Goal: Information Seeking & Learning: Find specific fact

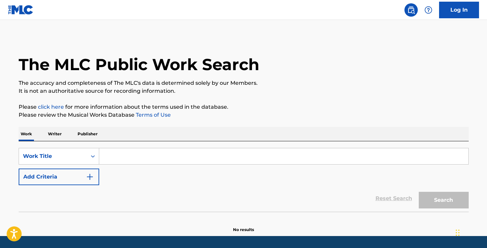
click at [113, 155] on input "Search Form" at bounding box center [283, 157] width 369 height 16
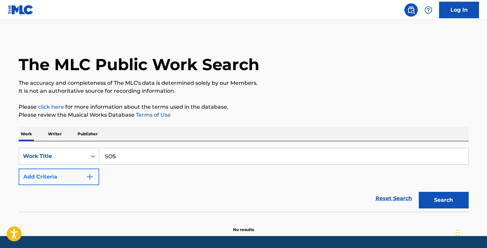
type input "SOS"
click at [49, 180] on button "Add Criteria" at bounding box center [59, 177] width 81 height 17
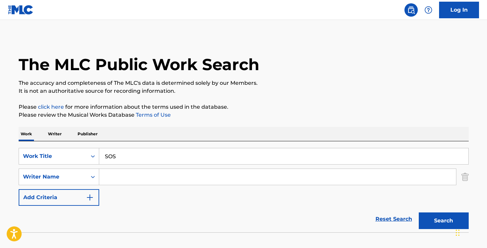
click at [114, 183] on input "Search Form" at bounding box center [277, 177] width 357 height 16
paste input "[PERSON_NAME]"
type input "[PERSON_NAME]"
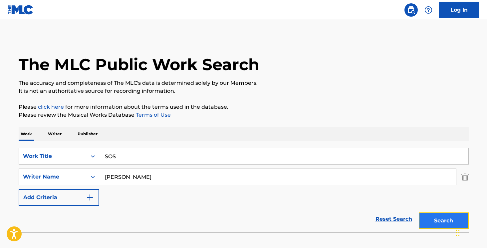
click at [441, 224] on button "Search" at bounding box center [444, 221] width 50 height 17
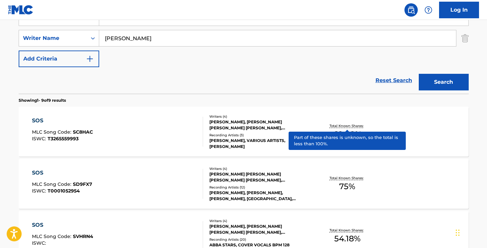
scroll to position [142, 0]
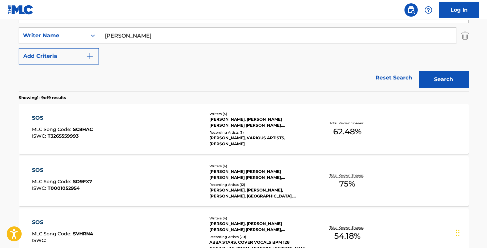
click at [276, 141] on div "[PERSON_NAME], VARIOUS ARTISTS, [PERSON_NAME]" at bounding box center [259, 141] width 101 height 12
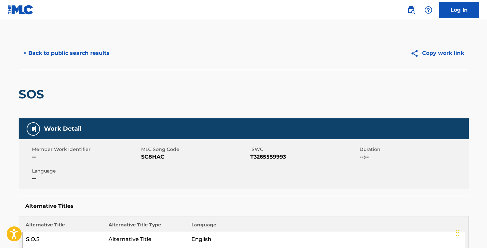
click at [264, 154] on span "T3265559993" at bounding box center [304, 157] width 108 height 8
copy span "T3265559993"
click at [264, 154] on span "T3265559993" at bounding box center [304, 157] width 108 height 8
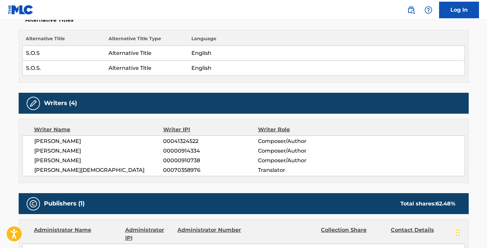
scroll to position [191, 0]
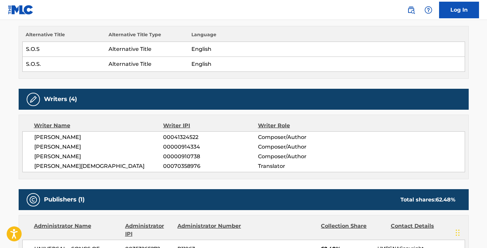
click at [53, 137] on span "[PERSON_NAME]" at bounding box center [98, 138] width 129 height 8
copy div "[PERSON_NAME]"
click at [108, 143] on span "[PERSON_NAME]" at bounding box center [98, 147] width 129 height 8
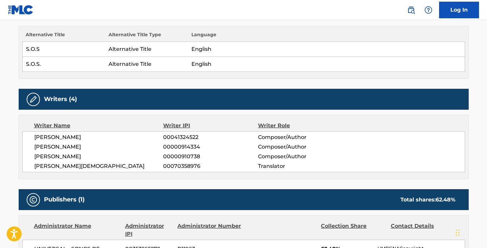
click at [108, 143] on span "[PERSON_NAME]" at bounding box center [98, 147] width 129 height 8
copy div "[PERSON_NAME]"
click at [110, 160] on span "[PERSON_NAME]" at bounding box center [98, 157] width 129 height 8
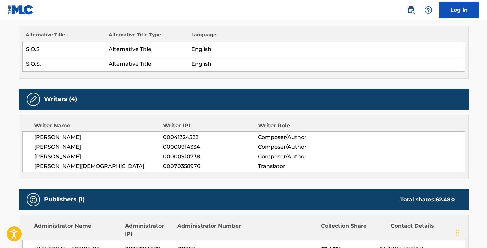
click at [109, 156] on span "[PERSON_NAME]" at bounding box center [98, 157] width 129 height 8
click at [92, 167] on span "[PERSON_NAME][DEMOGRAPHIC_DATA]" at bounding box center [98, 167] width 129 height 8
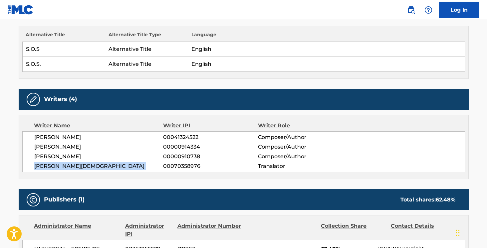
click at [92, 167] on span "[PERSON_NAME][DEMOGRAPHIC_DATA]" at bounding box center [98, 167] width 129 height 8
copy div "[PERSON_NAME][DEMOGRAPHIC_DATA]"
